Goal: Navigation & Orientation: Find specific page/section

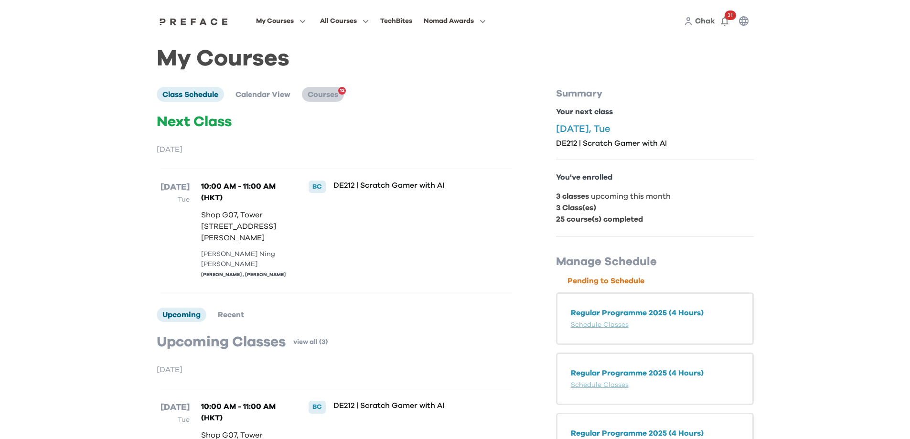
click at [343, 97] on li "Courses 12" at bounding box center [323, 94] width 42 height 14
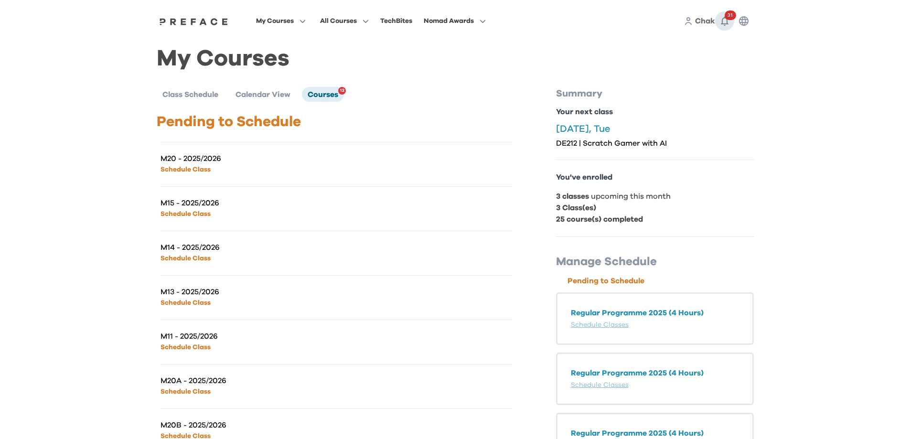
click at [731, 23] on button "31" at bounding box center [724, 20] width 19 height 19
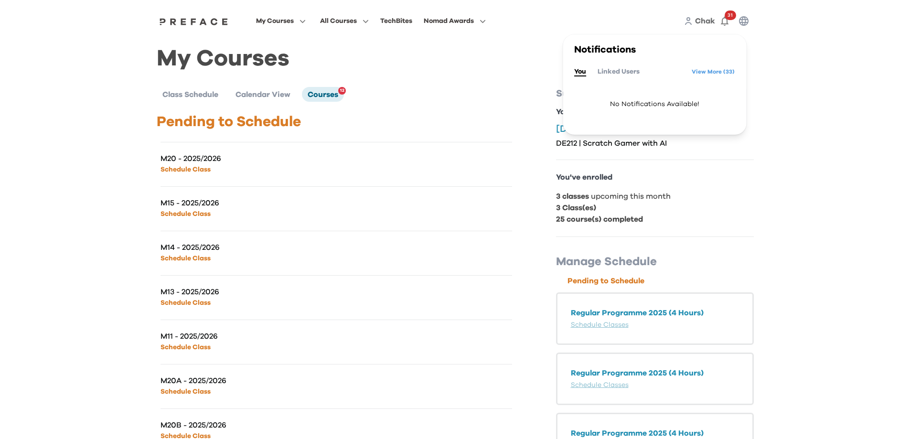
click at [487, 93] on div "Class Schedule Calendar View Courses 12" at bounding box center [336, 94] width 359 height 14
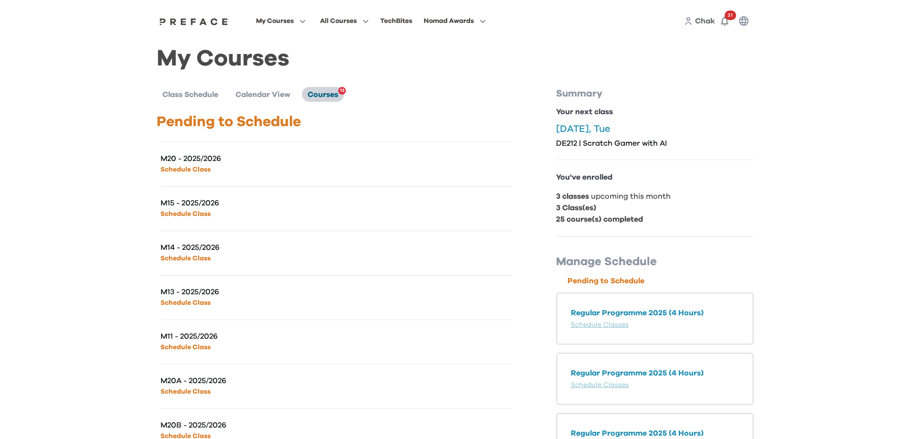
click at [324, 97] on span "Courses" at bounding box center [323, 95] width 31 height 8
click at [733, 21] on button "31" at bounding box center [724, 20] width 19 height 19
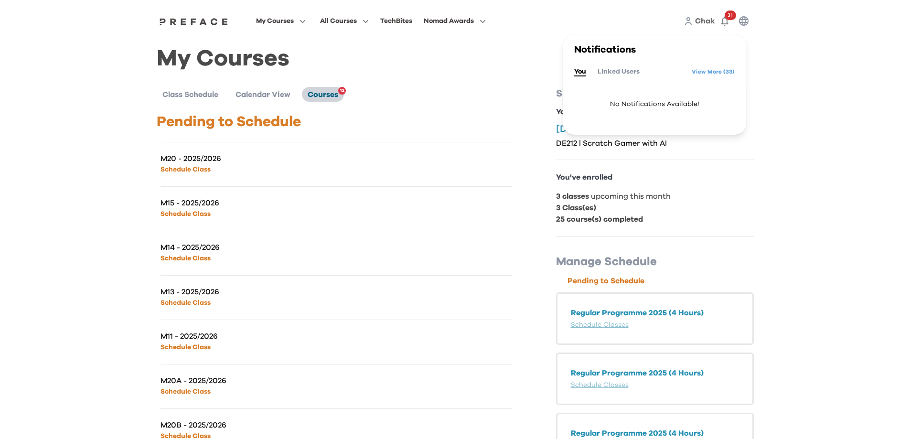
click at [327, 91] on span "Courses" at bounding box center [323, 95] width 31 height 8
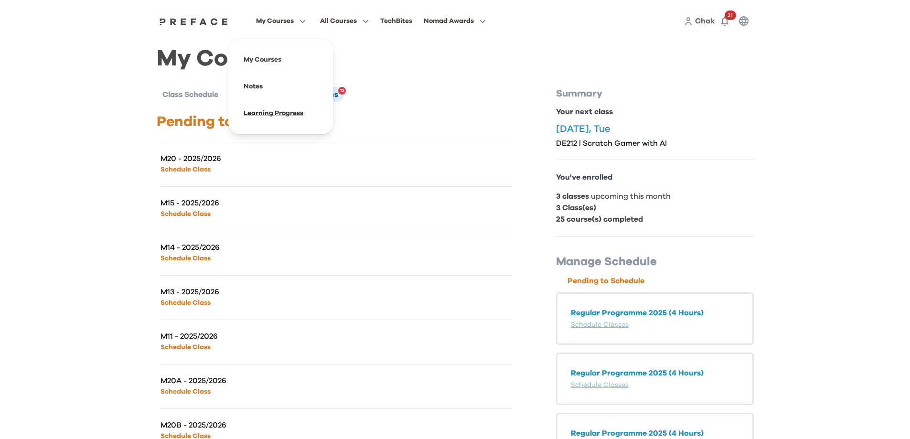
click at [262, 110] on span at bounding box center [281, 113] width 90 height 27
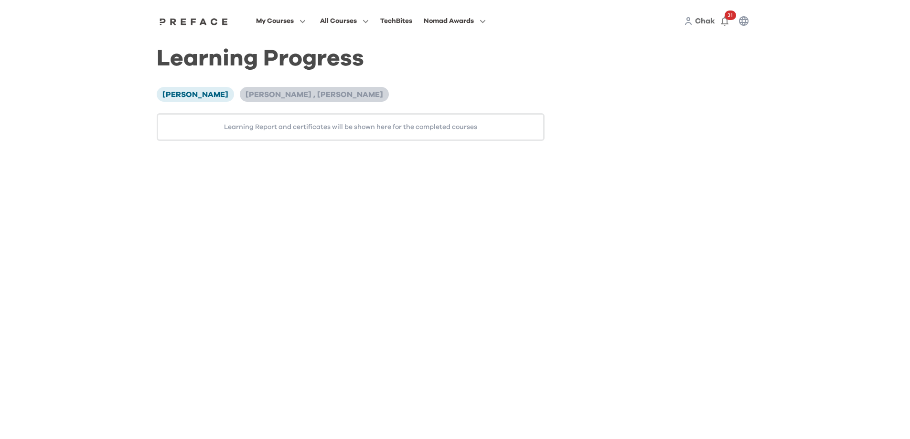
click at [246, 98] on span "[PERSON_NAME] , [PERSON_NAME]" at bounding box center [315, 95] width 138 height 8
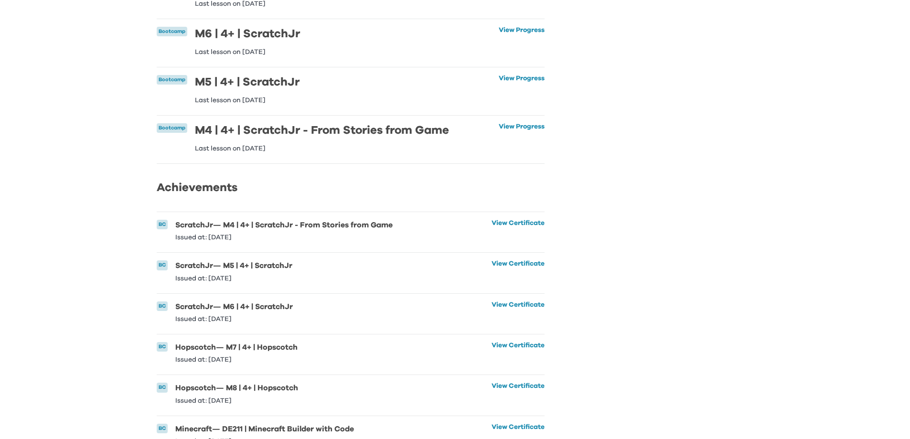
scroll to position [267, 0]
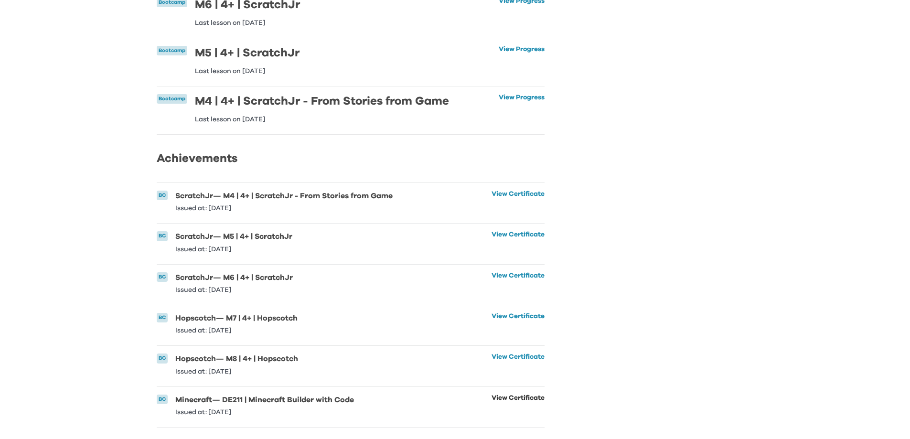
click at [504, 395] on link "View Certificate" at bounding box center [518, 405] width 53 height 21
click at [505, 395] on link "View Certificate" at bounding box center [518, 405] width 53 height 21
click at [531, 354] on link "View Certificate" at bounding box center [518, 364] width 53 height 21
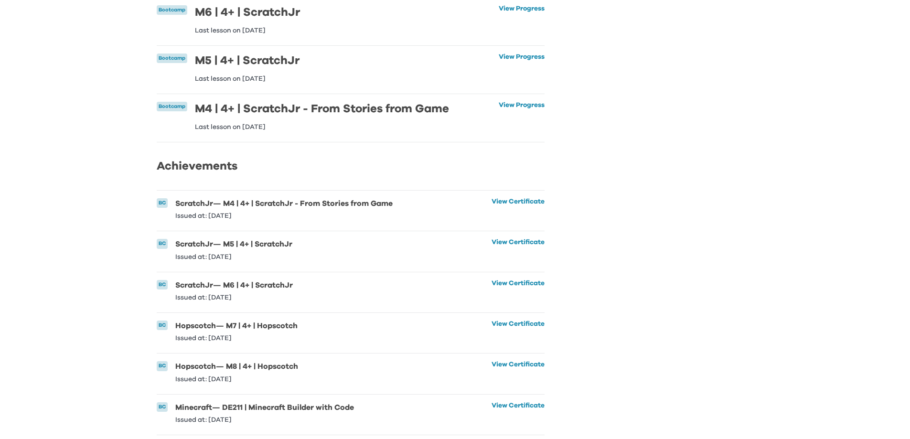
scroll to position [0, 0]
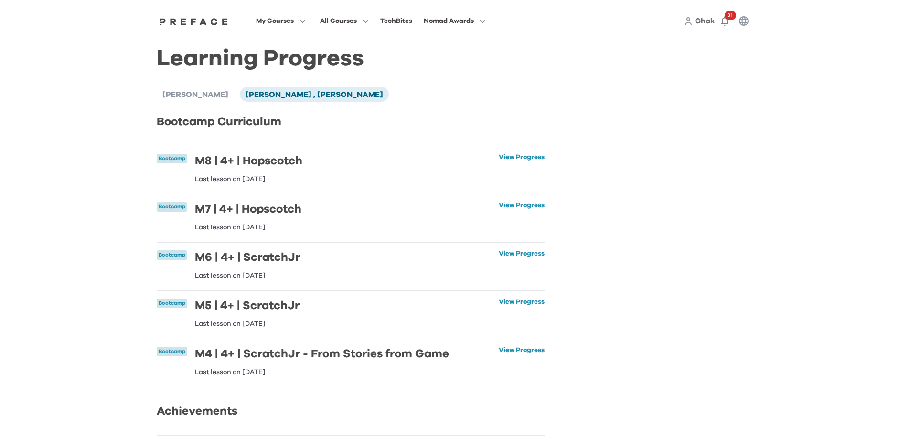
click at [436, 120] on h2 "Bootcamp Curriculum" at bounding box center [351, 121] width 388 height 17
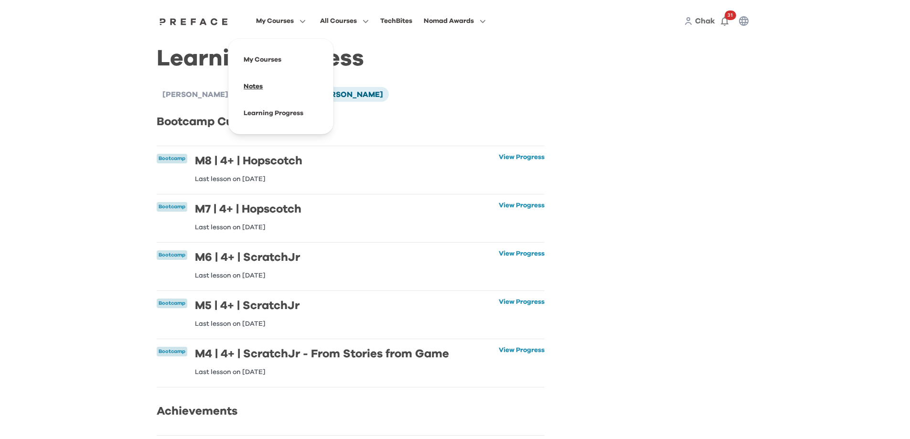
click at [259, 92] on span at bounding box center [281, 86] width 90 height 27
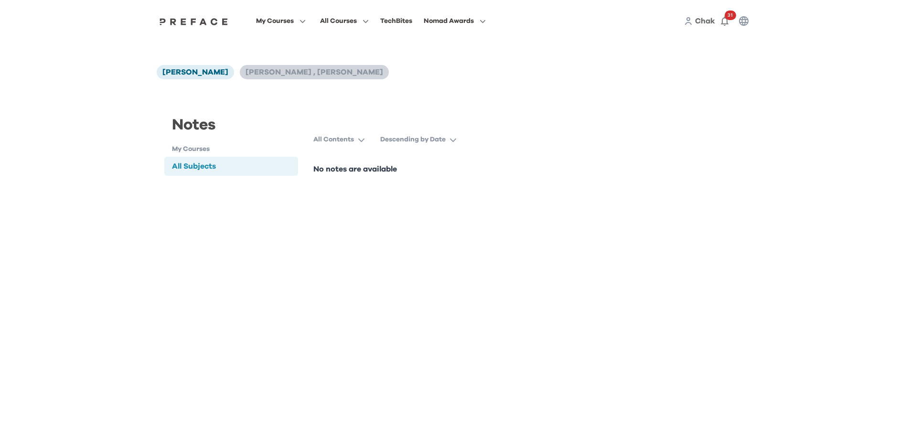
click at [253, 71] on span "[PERSON_NAME] , [PERSON_NAME]" at bounding box center [315, 72] width 138 height 8
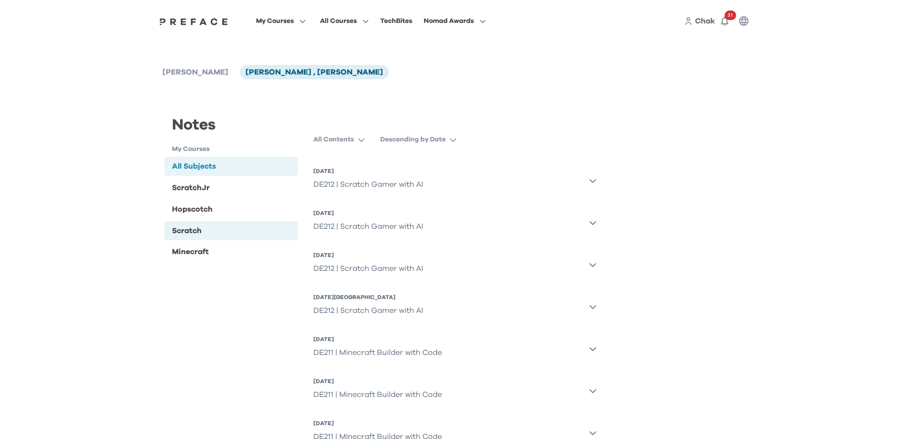
click at [232, 225] on div "Scratch" at bounding box center [231, 230] width 134 height 19
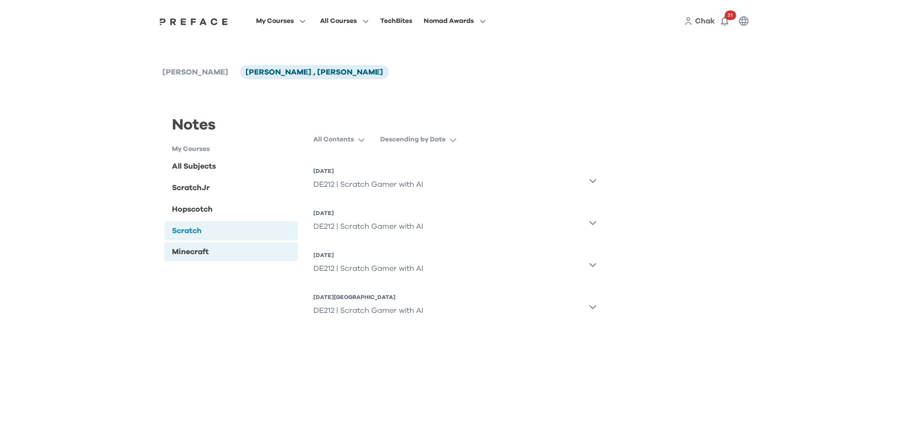
click at [198, 247] on div "Minecraft" at bounding box center [190, 251] width 37 height 11
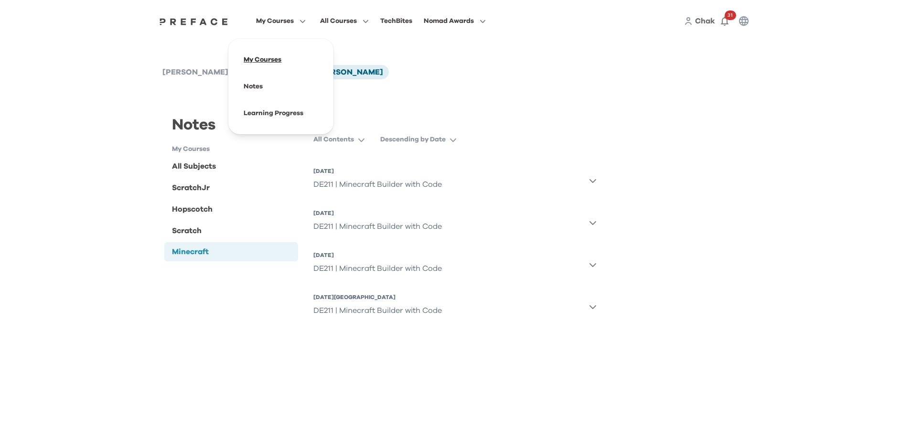
click at [270, 63] on span at bounding box center [281, 59] width 90 height 27
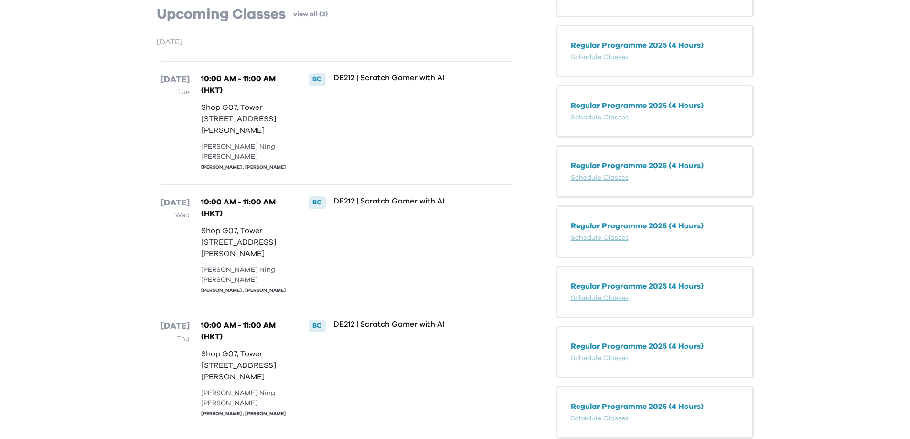
scroll to position [67, 0]
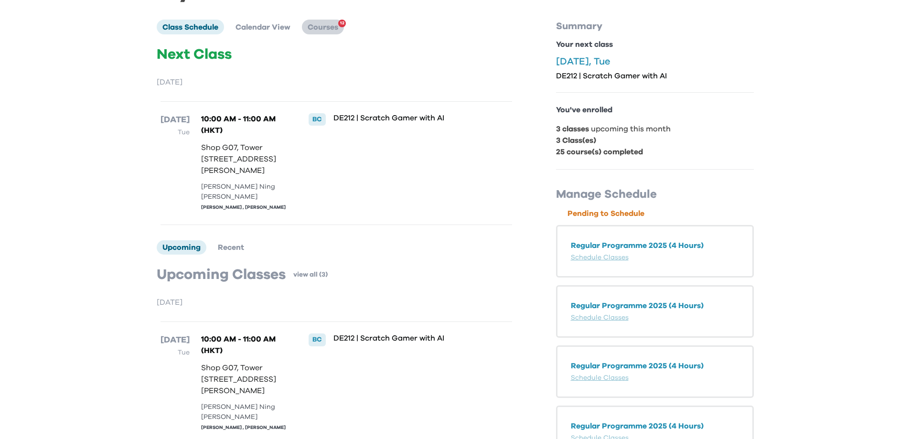
click at [322, 31] on span "Courses" at bounding box center [323, 27] width 31 height 8
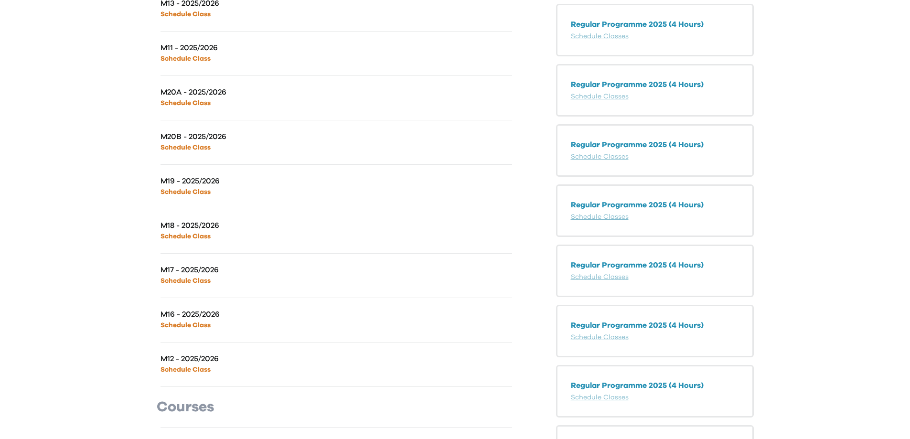
scroll to position [322, 0]
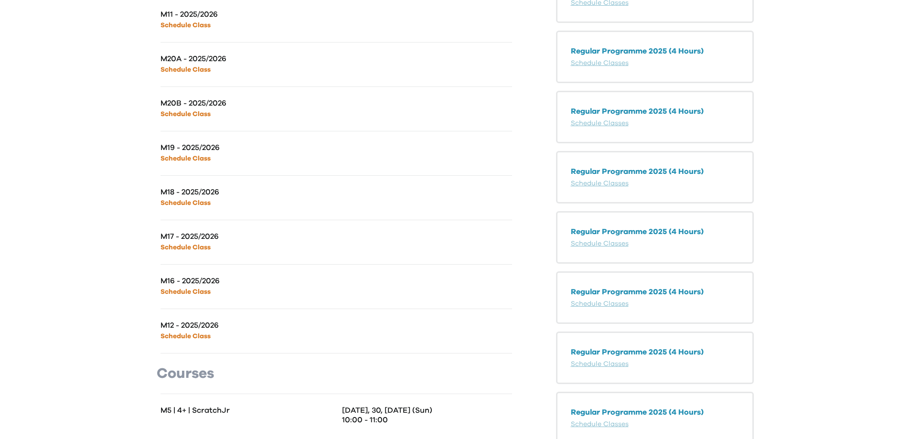
click at [73, 131] on div "My Courses All Courses TechBites Nomad Awards Chak 31 My Courses Class Schedule…" at bounding box center [455, 249] width 910 height 1143
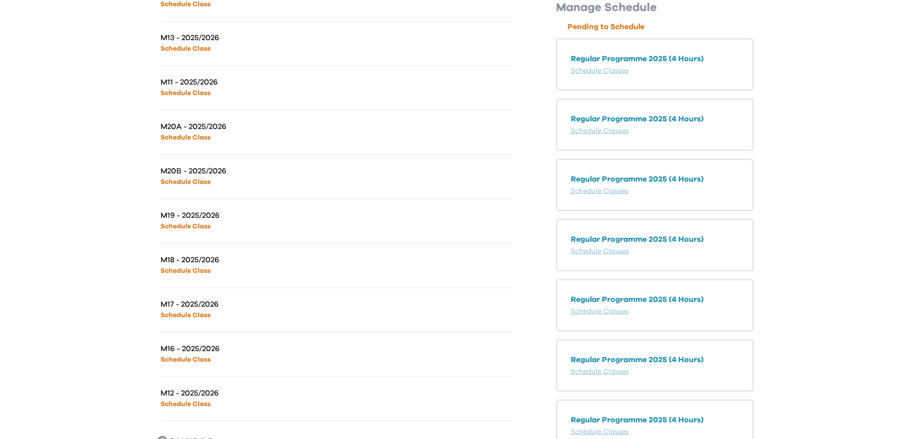
scroll to position [255, 0]
click at [53, 167] on div "My Courses All Courses TechBites Nomad Awards Chak 31 My Courses Class Schedule…" at bounding box center [455, 316] width 910 height 1143
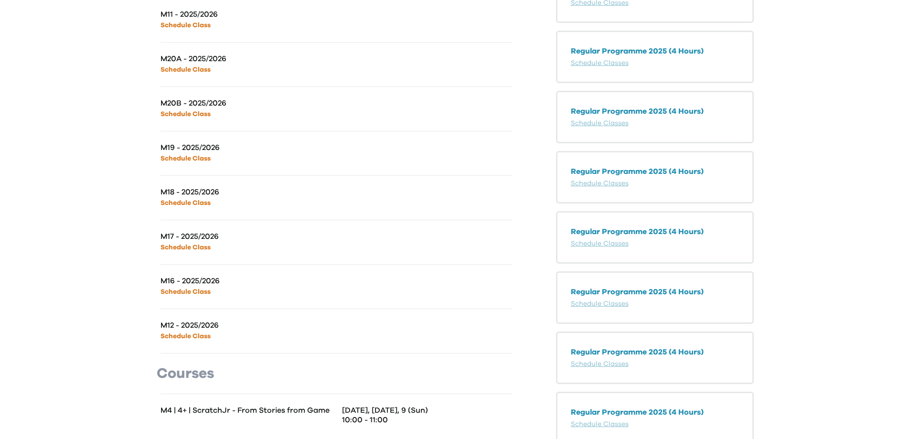
scroll to position [67, 0]
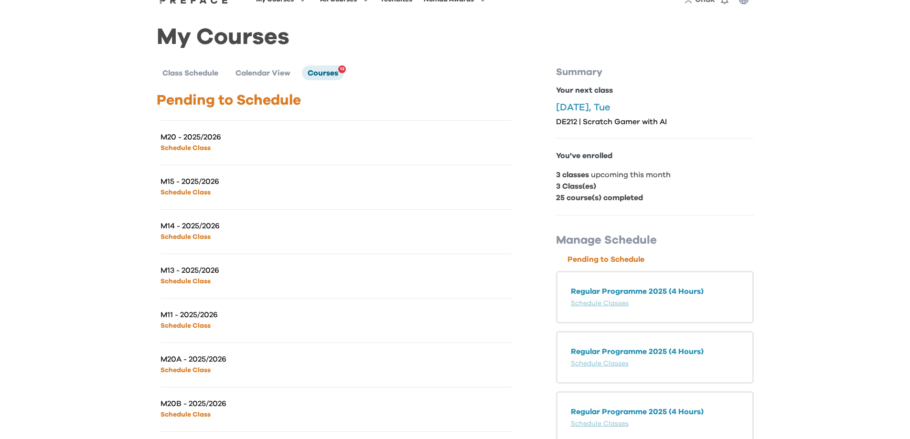
scroll to position [0, 0]
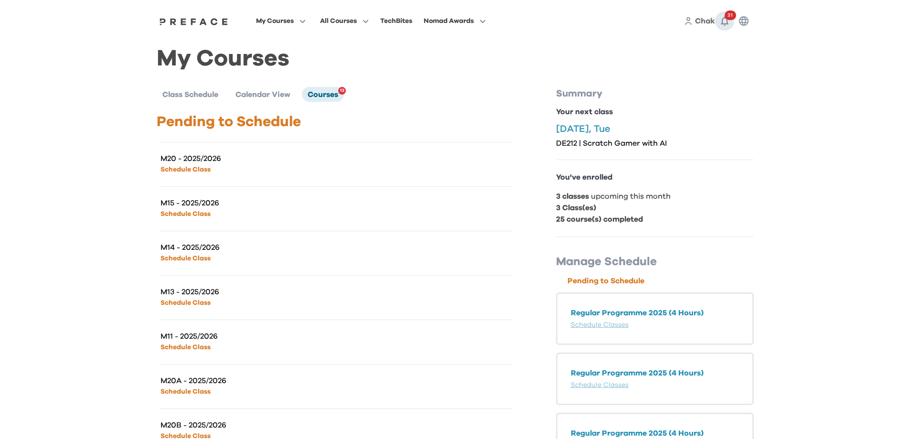
click at [730, 25] on icon "button" at bounding box center [724, 20] width 11 height 11
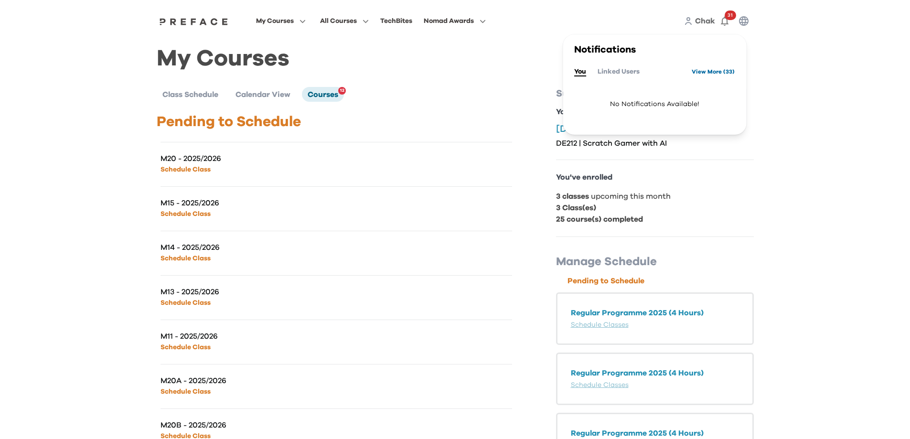
click at [714, 72] on link "View More ( 33 )" at bounding box center [713, 71] width 43 height 15
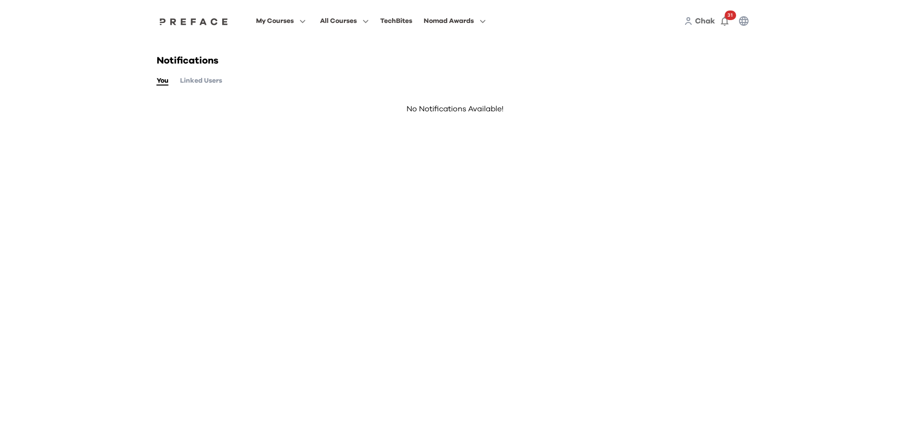
click at [207, 82] on button "Linked Users" at bounding box center [201, 80] width 42 height 11
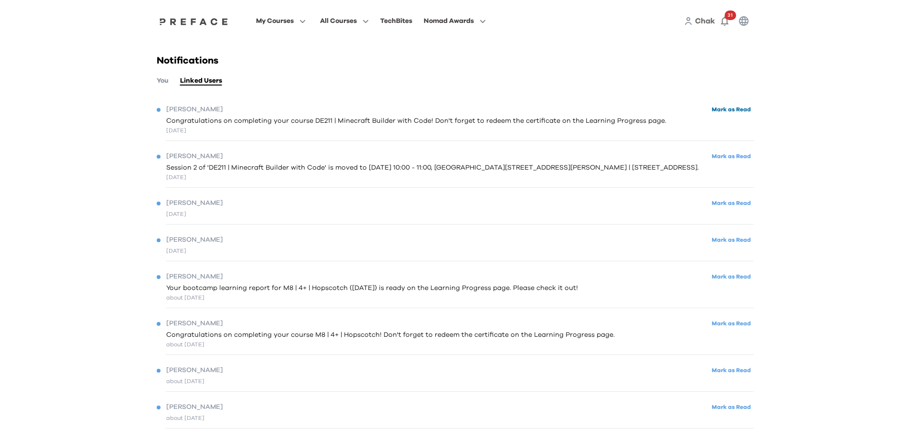
click at [719, 109] on button "Mark as Read" at bounding box center [731, 109] width 45 height 13
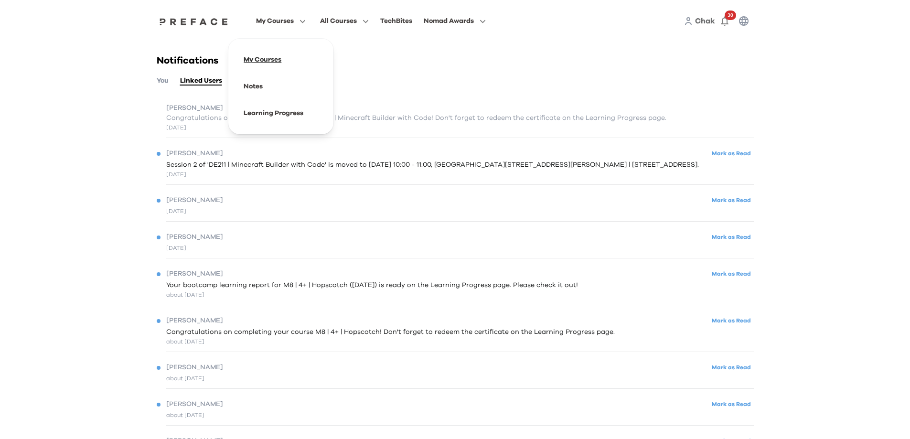
click at [258, 56] on span at bounding box center [281, 59] width 90 height 27
